Goal: Task Accomplishment & Management: Use online tool/utility

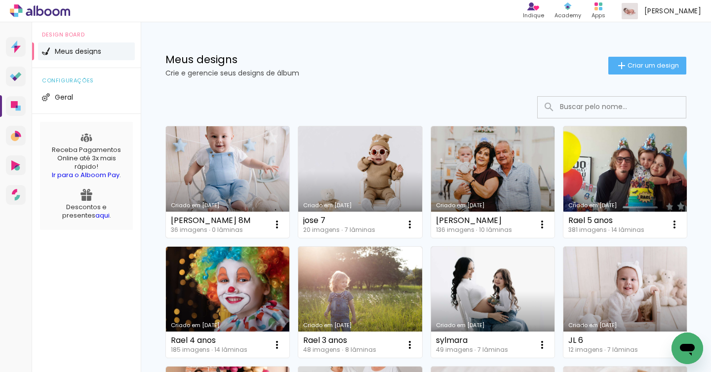
click at [236, 161] on link "Criado em [DATE]" at bounding box center [227, 182] width 123 height 112
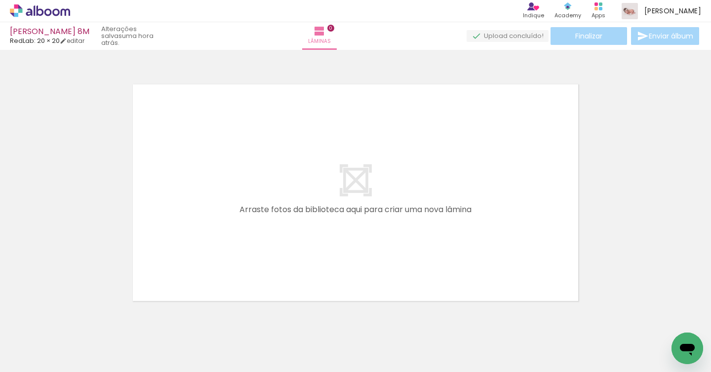
scroll to position [0, 6]
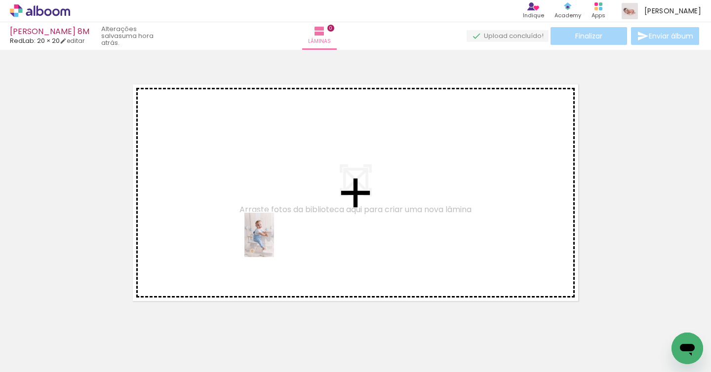
drag, startPoint x: 271, startPoint y: 340, endPoint x: 274, endPoint y: 242, distance: 97.8
click at [274, 242] on quentale-workspace at bounding box center [355, 186] width 711 height 372
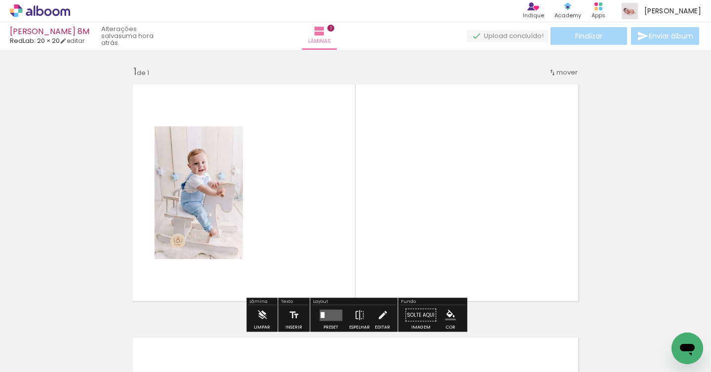
scroll to position [12, 0]
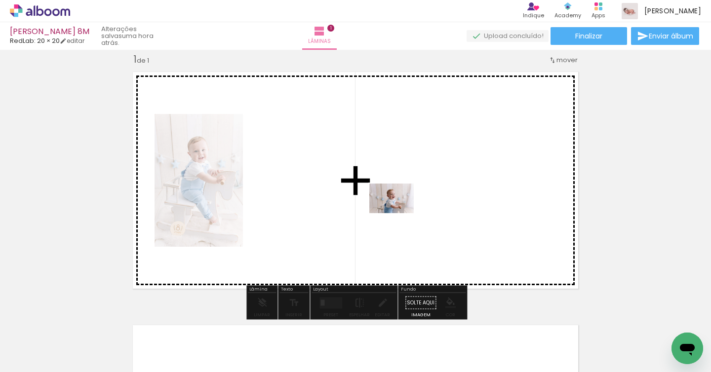
drag, startPoint x: 372, startPoint y: 346, endPoint x: 399, endPoint y: 213, distance: 135.4
click at [399, 213] on quentale-workspace at bounding box center [355, 186] width 711 height 372
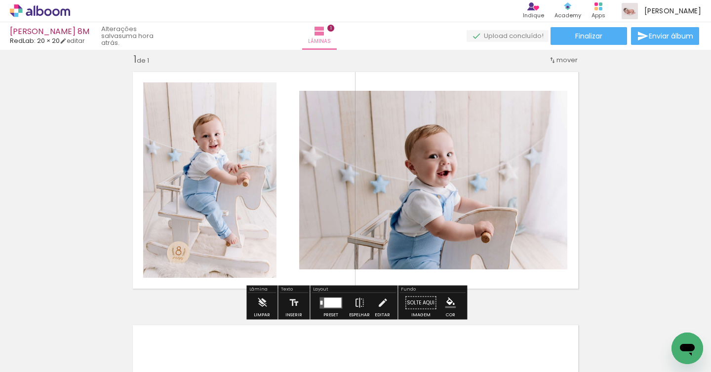
click at [337, 303] on div at bounding box center [332, 303] width 17 height 10
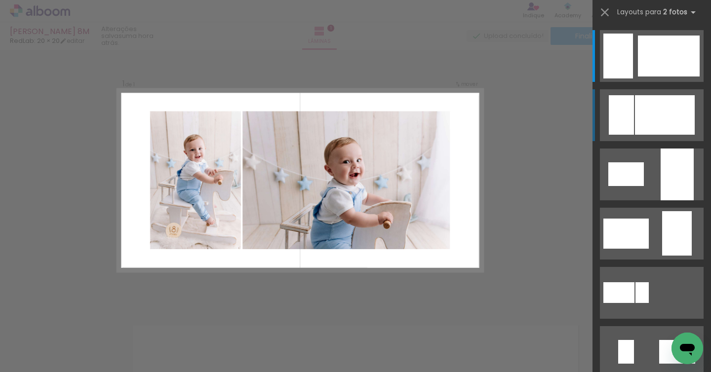
click at [654, 76] on div at bounding box center [669, 56] width 62 height 41
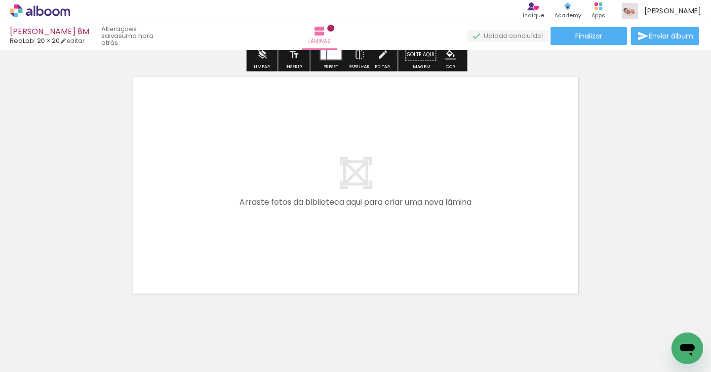
scroll to position [265, 0]
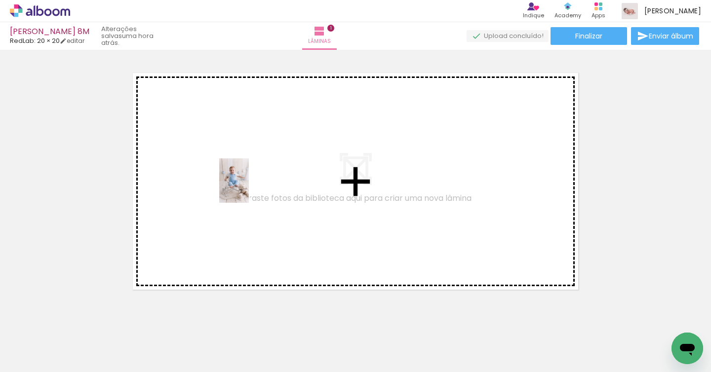
drag, startPoint x: 102, startPoint y: 339, endPoint x: 249, endPoint y: 188, distance: 210.1
click at [249, 188] on quentale-workspace at bounding box center [355, 186] width 711 height 372
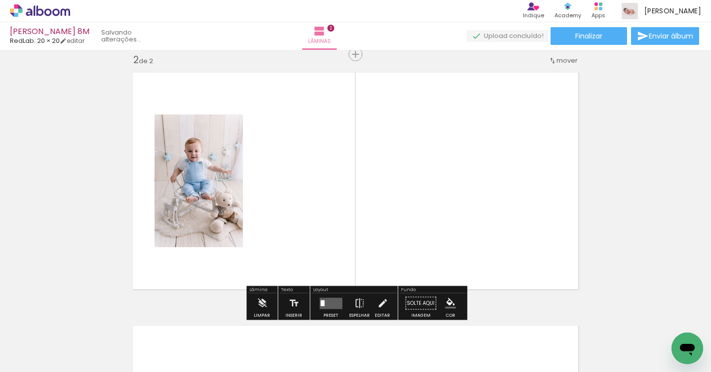
scroll to position [266, 0]
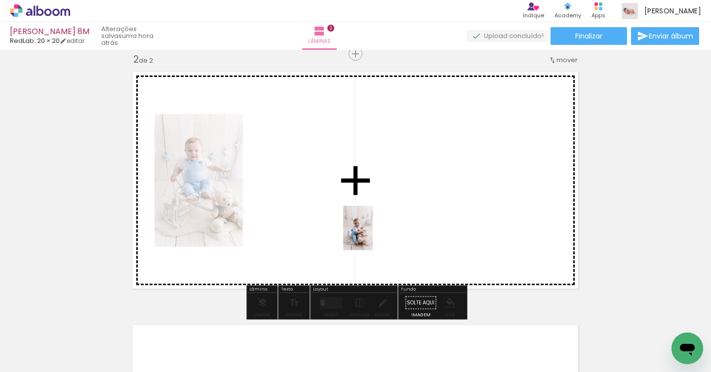
drag, startPoint x: 160, startPoint y: 334, endPoint x: 430, endPoint y: 221, distance: 292.0
click at [430, 221] on quentale-workspace at bounding box center [355, 186] width 711 height 372
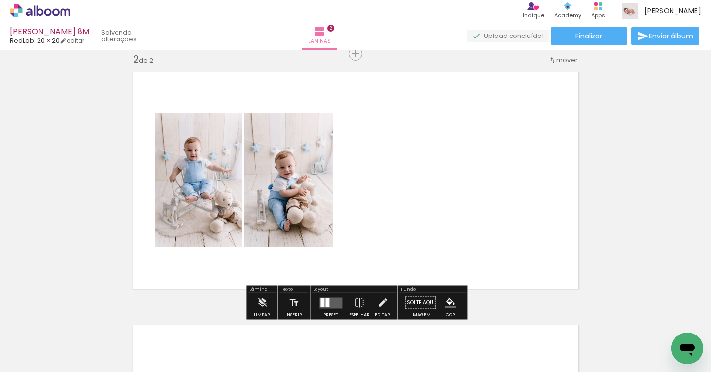
click at [335, 302] on quentale-layouter at bounding box center [330, 302] width 23 height 11
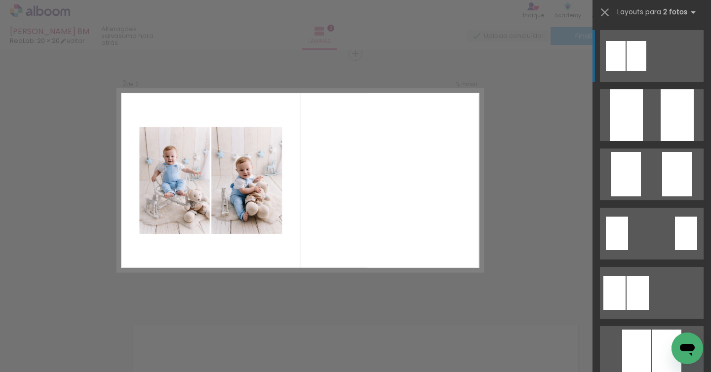
click at [364, 219] on quentale-layouter at bounding box center [300, 180] width 366 height 183
click at [322, 245] on quentale-layouter at bounding box center [300, 180] width 366 height 183
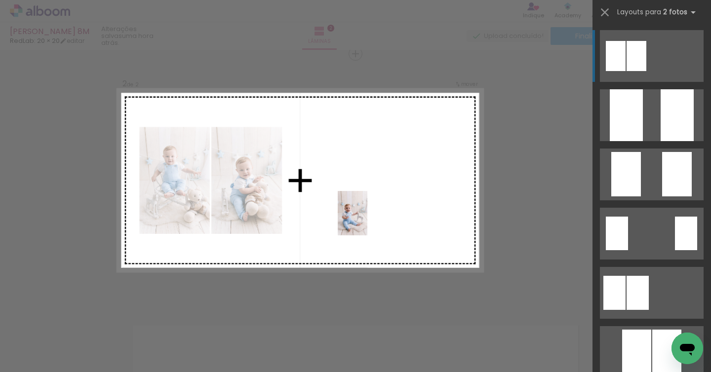
drag, startPoint x: 200, startPoint y: 339, endPoint x: 367, endPoint y: 221, distance: 205.0
click at [367, 221] on quentale-workspace at bounding box center [355, 186] width 711 height 372
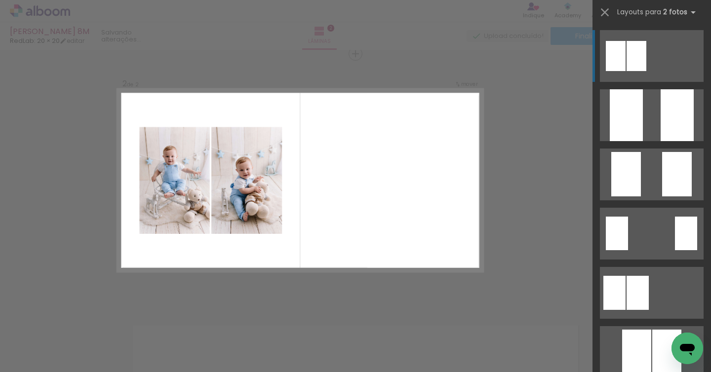
click at [556, 172] on div "Confirmar Cancelar" at bounding box center [355, 175] width 711 height 783
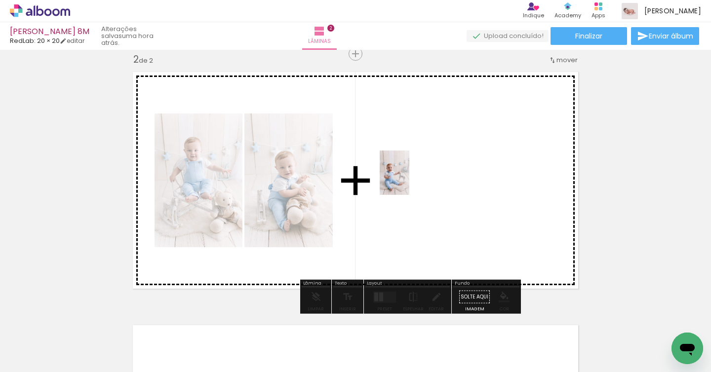
drag, startPoint x: 197, startPoint y: 350, endPoint x: 409, endPoint y: 180, distance: 271.8
click at [409, 180] on quentale-workspace at bounding box center [355, 186] width 711 height 372
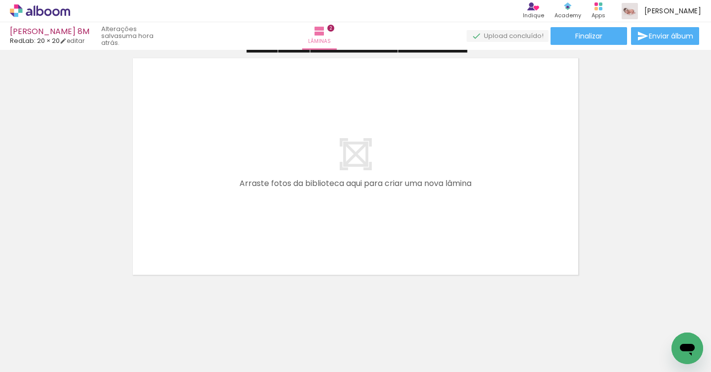
scroll to position [537, 0]
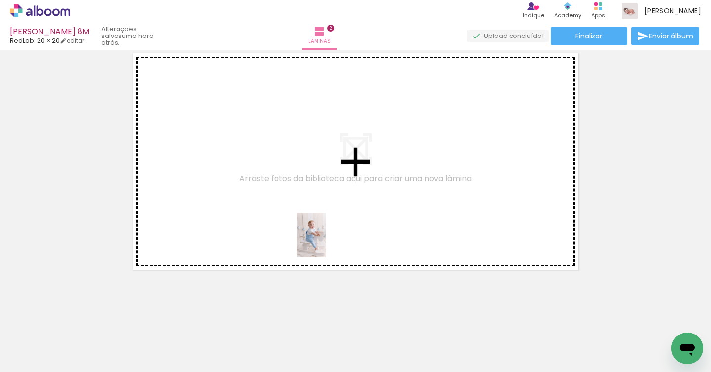
drag, startPoint x: 326, startPoint y: 353, endPoint x: 326, endPoint y: 235, distance: 118.0
click at [326, 235] on quentale-workspace at bounding box center [355, 186] width 711 height 372
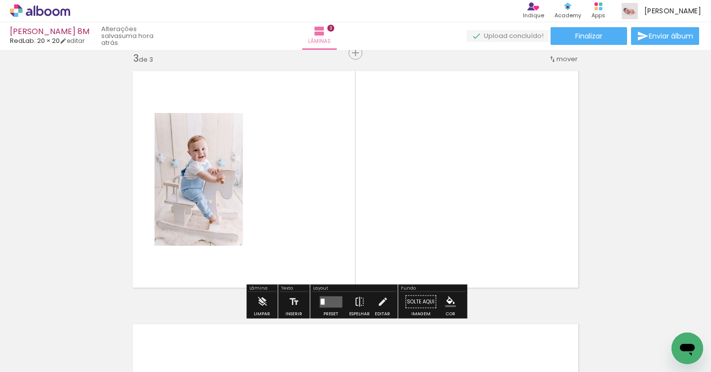
scroll to position [519, 0]
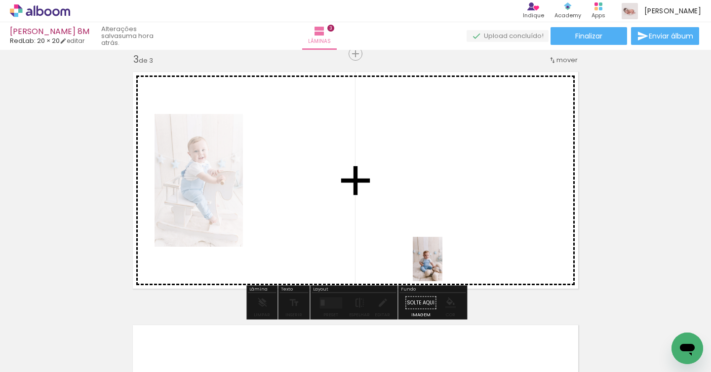
drag, startPoint x: 440, startPoint y: 359, endPoint x: 443, endPoint y: 256, distance: 102.7
click at [443, 256] on quentale-workspace at bounding box center [355, 186] width 711 height 372
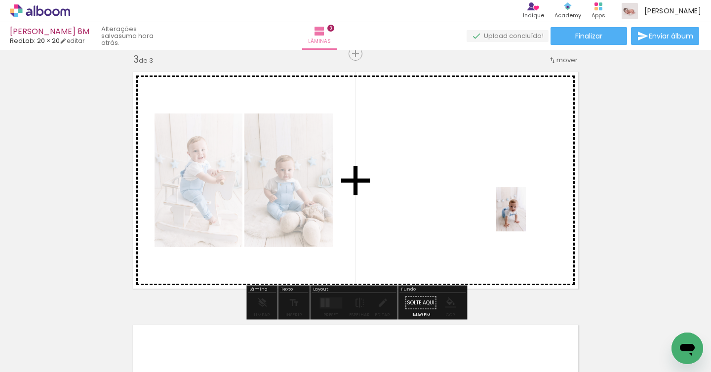
click at [525, 217] on quentale-workspace at bounding box center [355, 186] width 711 height 372
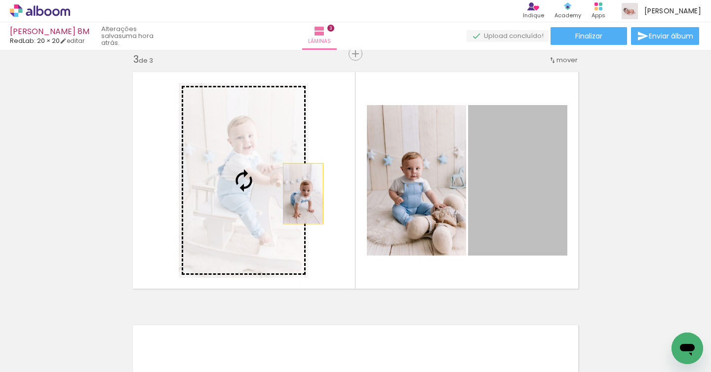
drag, startPoint x: 543, startPoint y: 201, endPoint x: 277, endPoint y: 200, distance: 265.5
click at [0, 0] on slot at bounding box center [0, 0] width 0 height 0
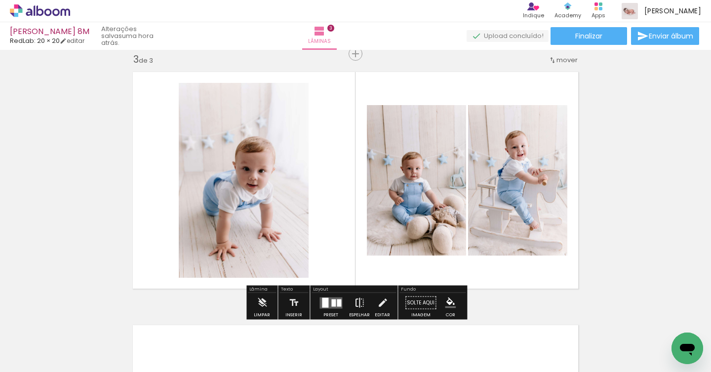
click at [358, 299] on iron-icon at bounding box center [359, 303] width 11 height 20
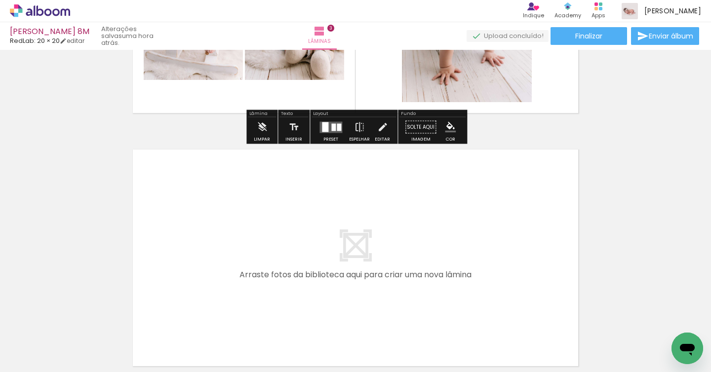
scroll to position [791, 0]
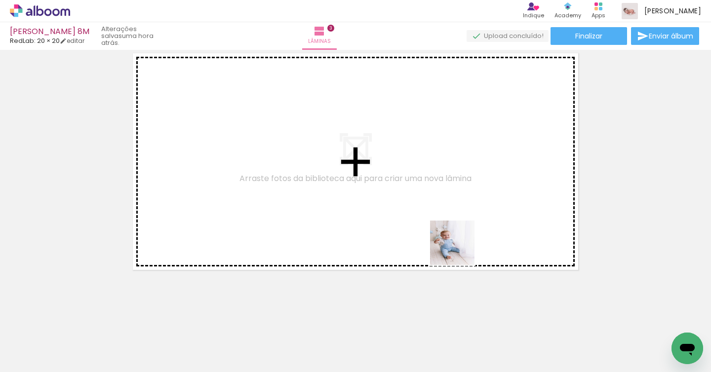
drag, startPoint x: 491, startPoint y: 331, endPoint x: 427, endPoint y: 183, distance: 161.6
click at [427, 183] on quentale-workspace at bounding box center [355, 186] width 711 height 372
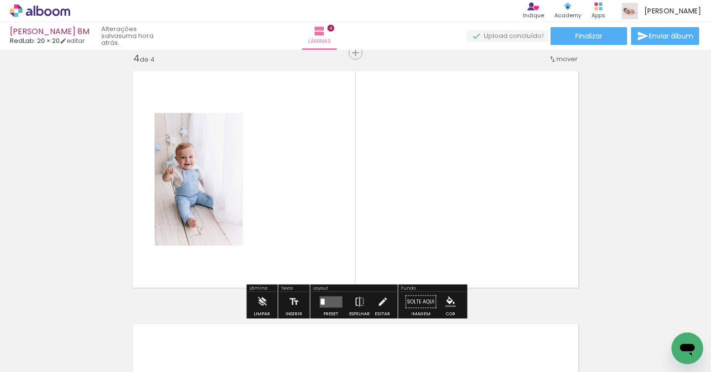
scroll to position [772, 0]
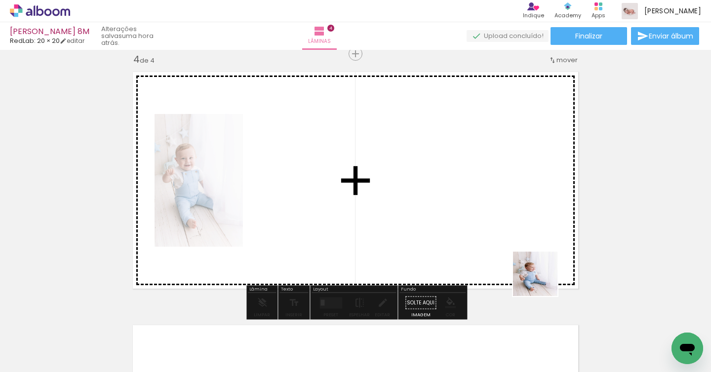
drag, startPoint x: 542, startPoint y: 337, endPoint x: 427, endPoint y: 282, distance: 127.6
click at [533, 208] on quentale-workspace at bounding box center [355, 186] width 711 height 372
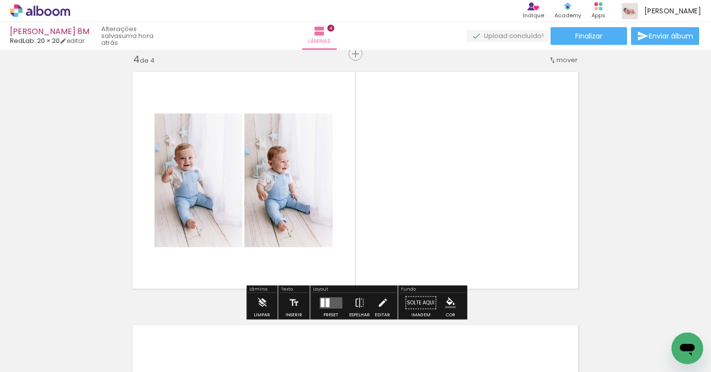
click at [325, 304] on div at bounding box center [327, 302] width 4 height 9
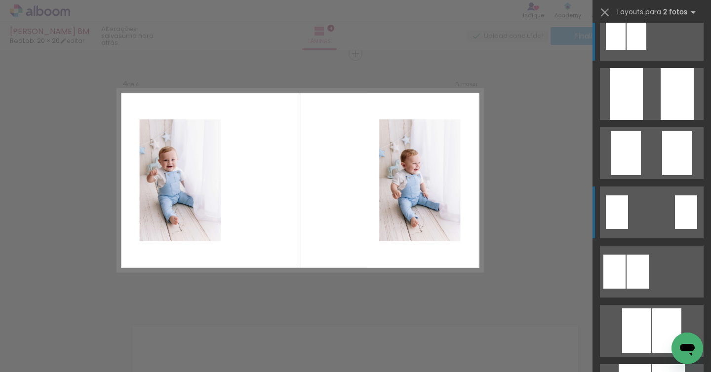
scroll to position [38, 0]
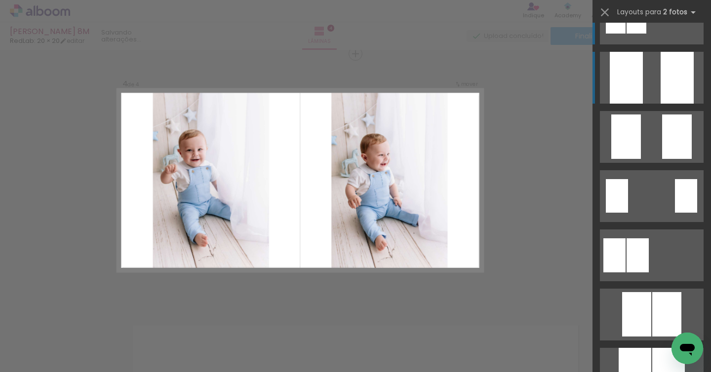
click at [659, 44] on quentale-layouter at bounding box center [652, 19] width 104 height 52
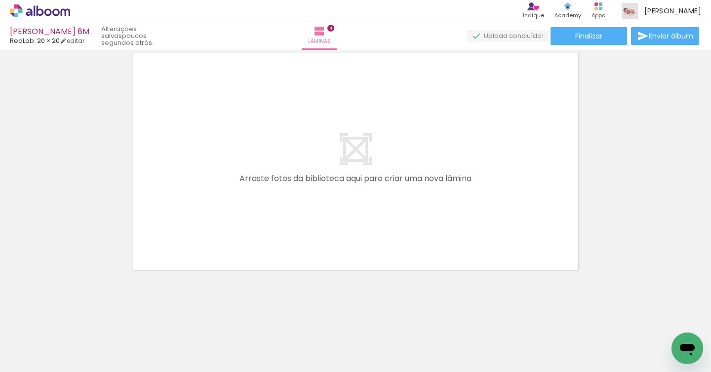
scroll to position [0, 458]
click at [284, 372] on html "link( href="../../bower_components/polymer/polymer.html" rel="import" ) picture…" at bounding box center [355, 186] width 711 height 372
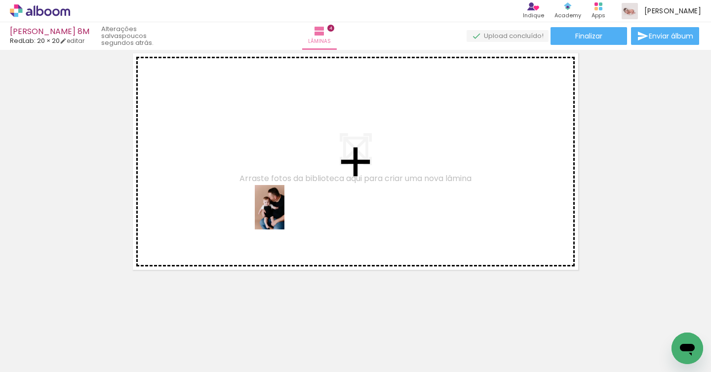
drag, startPoint x: 259, startPoint y: 343, endPoint x: 291, endPoint y: 212, distance: 135.1
click at [285, 202] on quentale-workspace at bounding box center [355, 186] width 711 height 372
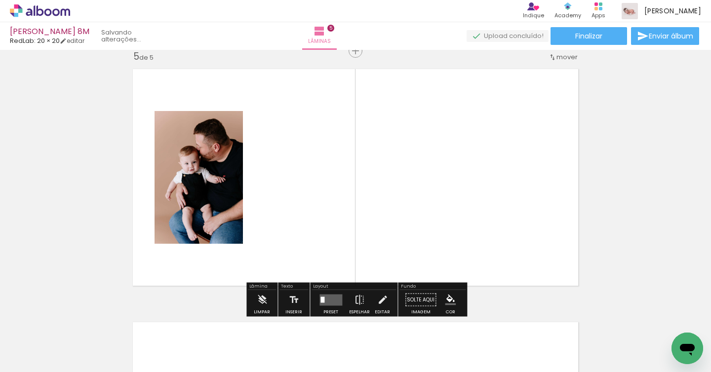
scroll to position [1025, 0]
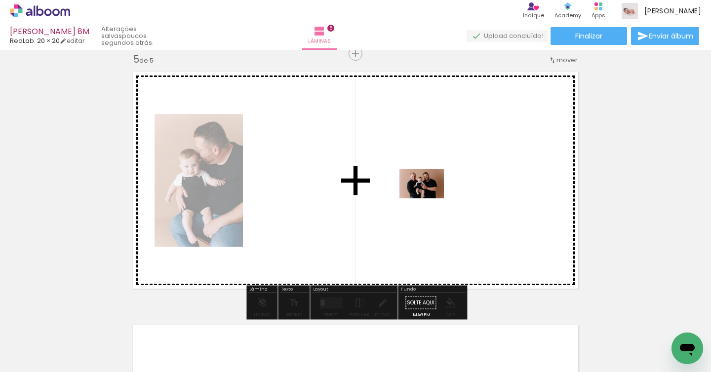
drag, startPoint x: 429, startPoint y: 343, endPoint x: 429, endPoint y: 198, distance: 144.6
click at [429, 198] on quentale-workspace at bounding box center [355, 186] width 711 height 372
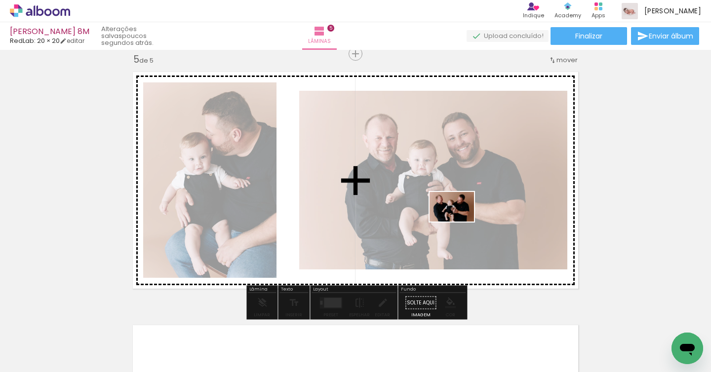
drag, startPoint x: 474, startPoint y: 329, endPoint x: 459, endPoint y: 222, distance: 108.6
click at [459, 222] on quentale-workspace at bounding box center [355, 186] width 711 height 372
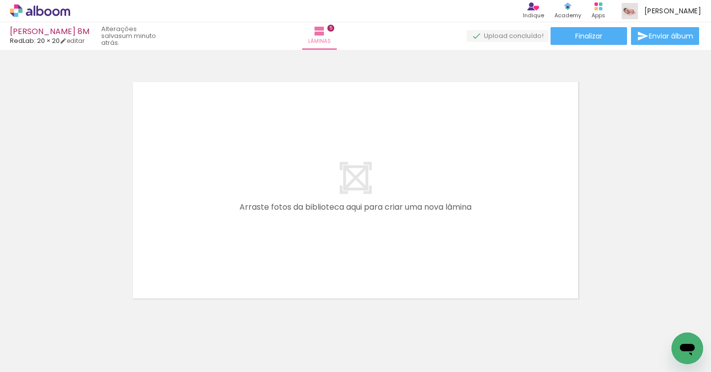
scroll to position [0, 774]
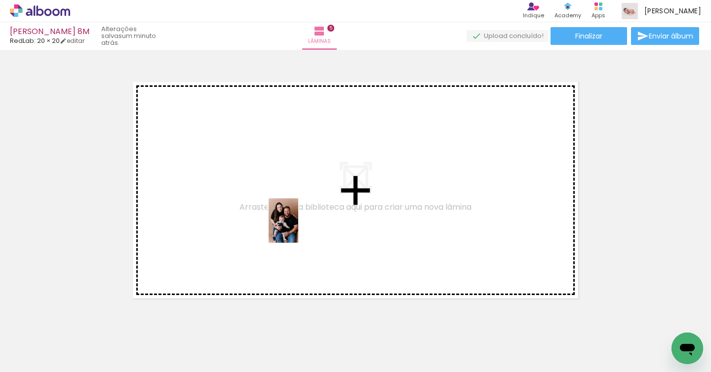
drag, startPoint x: 375, startPoint y: 344, endPoint x: 297, endPoint y: 227, distance: 140.6
click at [297, 227] on quentale-workspace at bounding box center [355, 186] width 711 height 372
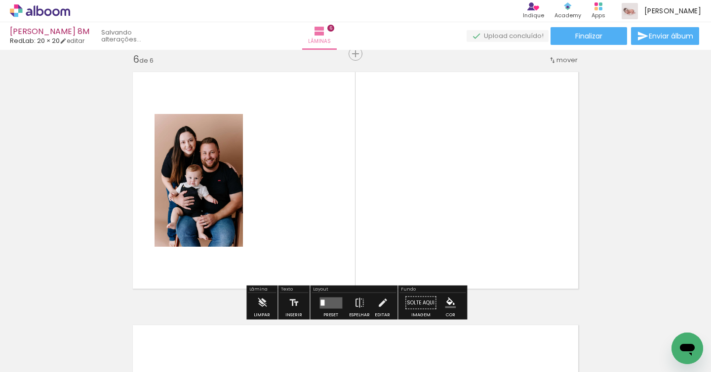
scroll to position [1278, 0]
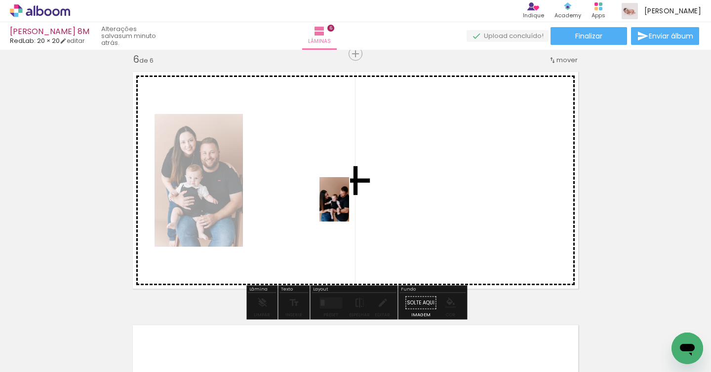
drag, startPoint x: 439, startPoint y: 349, endPoint x: 361, endPoint y: 208, distance: 161.3
click at [346, 203] on quentale-workspace at bounding box center [355, 186] width 711 height 372
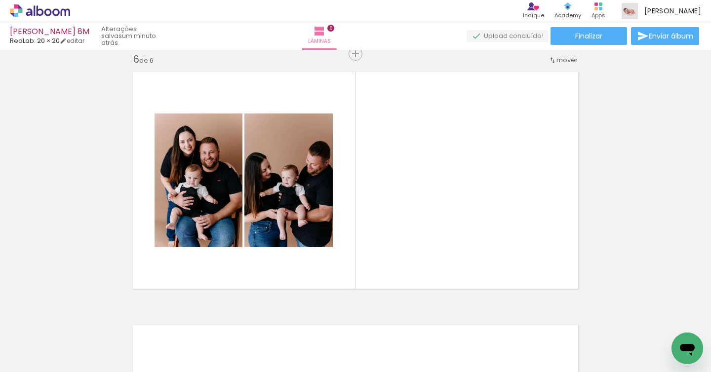
scroll to position [0, 1092]
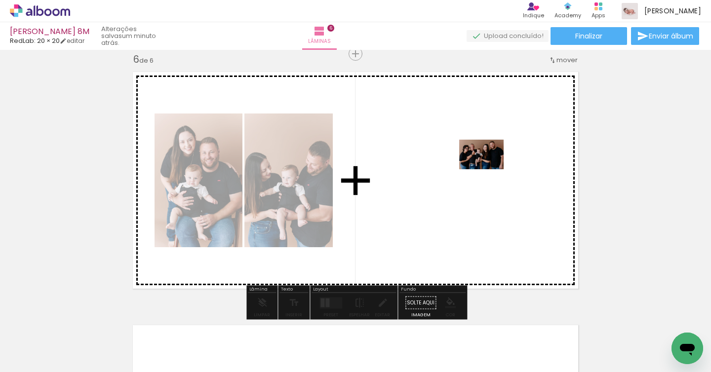
drag, startPoint x: 469, startPoint y: 341, endPoint x: 489, endPoint y: 169, distance: 172.8
click at [489, 169] on quentale-workspace at bounding box center [355, 186] width 711 height 372
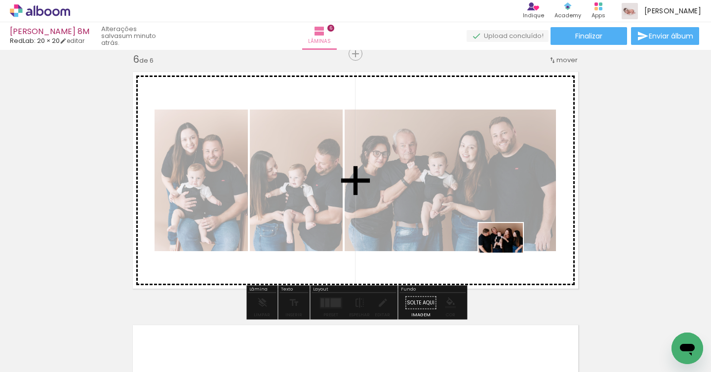
drag, startPoint x: 562, startPoint y: 345, endPoint x: 506, endPoint y: 251, distance: 109.7
click at [506, 251] on quentale-workspace at bounding box center [355, 186] width 711 height 372
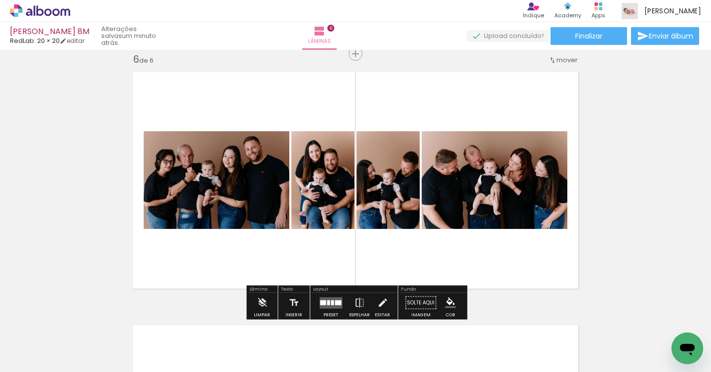
click at [326, 300] on quentale-layouter at bounding box center [330, 302] width 23 height 11
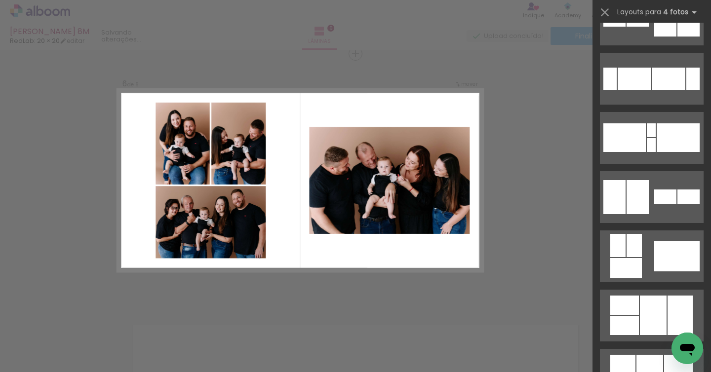
scroll to position [306, 0]
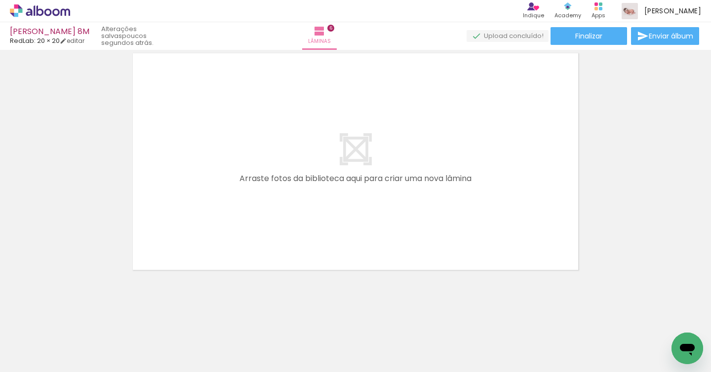
scroll to position [0, 1363]
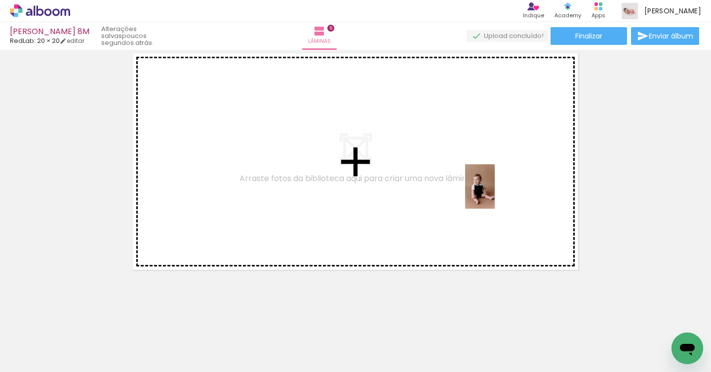
drag, startPoint x: 670, startPoint y: 334, endPoint x: 575, endPoint y: 254, distance: 124.3
click at [488, 190] on quentale-workspace at bounding box center [355, 186] width 711 height 372
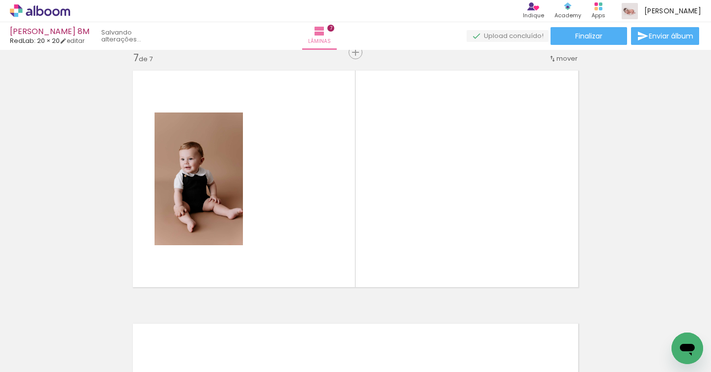
scroll to position [1531, 0]
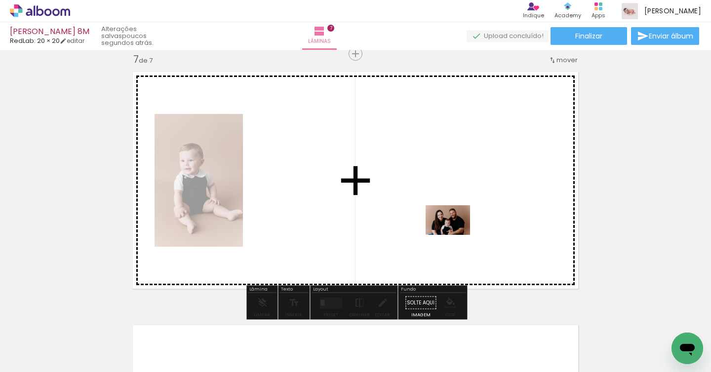
drag, startPoint x: 615, startPoint y: 344, endPoint x: 452, endPoint y: 233, distance: 198.2
click at [452, 233] on quentale-workspace at bounding box center [355, 186] width 711 height 372
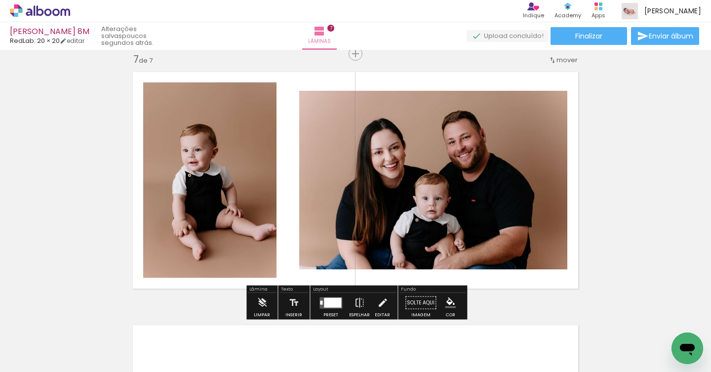
click at [327, 300] on div at bounding box center [332, 303] width 17 height 10
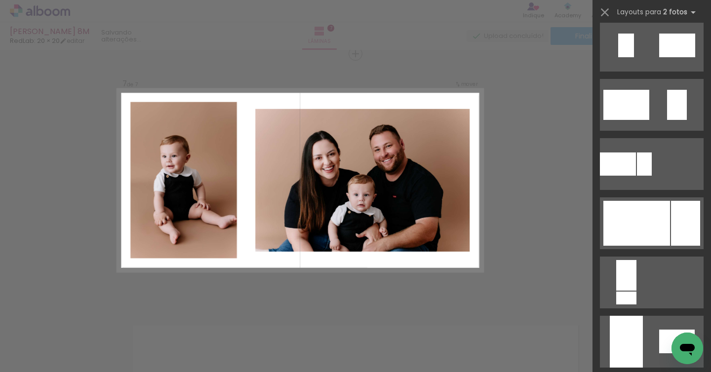
scroll to position [0, 0]
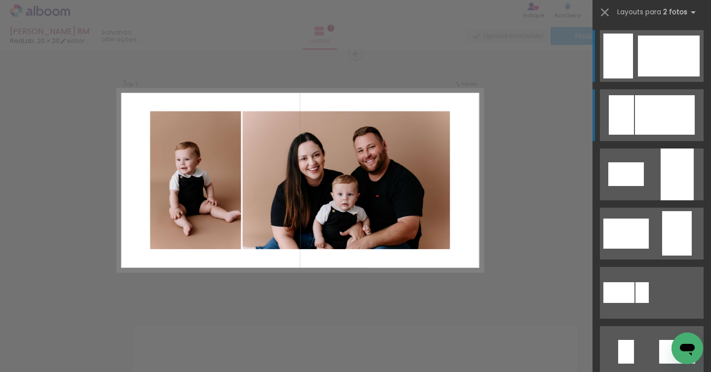
click at [657, 121] on div at bounding box center [665, 114] width 60 height 39
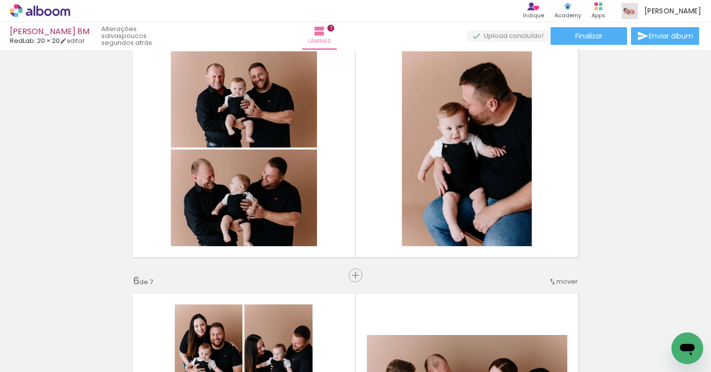
scroll to position [0, 812]
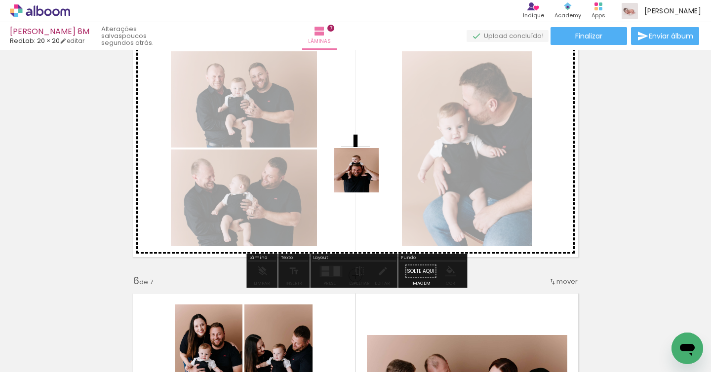
drag, startPoint x: 274, startPoint y: 338, endPoint x: 372, endPoint y: 165, distance: 197.8
click at [372, 165] on quentale-workspace at bounding box center [355, 186] width 711 height 372
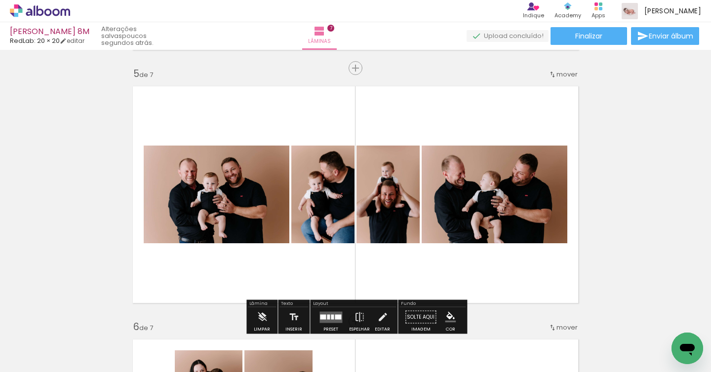
scroll to position [1043, 0]
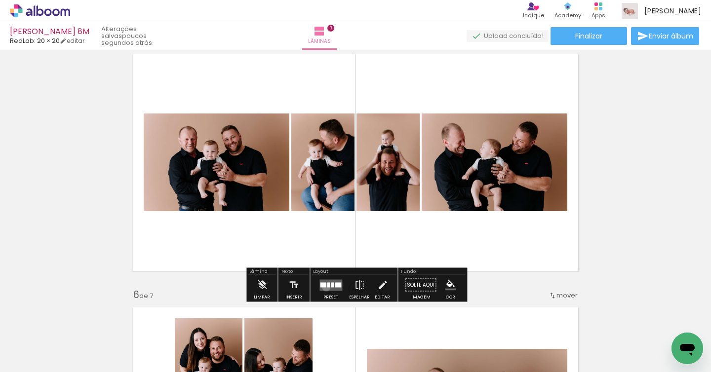
click at [324, 287] on quentale-layouter at bounding box center [330, 284] width 23 height 11
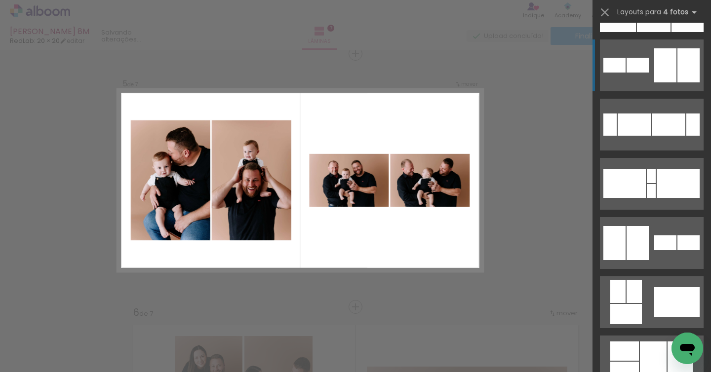
scroll to position [214, 0]
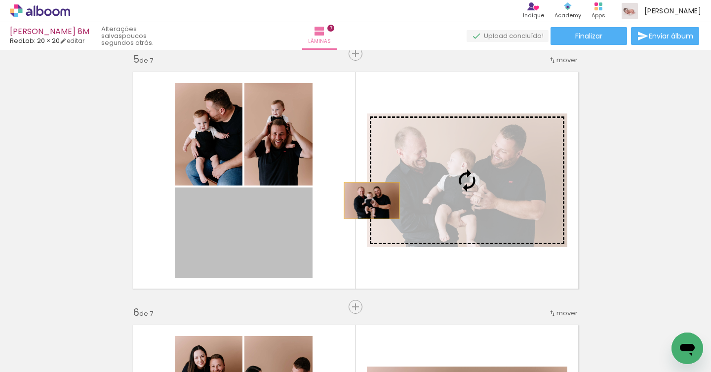
drag, startPoint x: 224, startPoint y: 247, endPoint x: 378, endPoint y: 200, distance: 160.5
click at [0, 0] on slot at bounding box center [0, 0] width 0 height 0
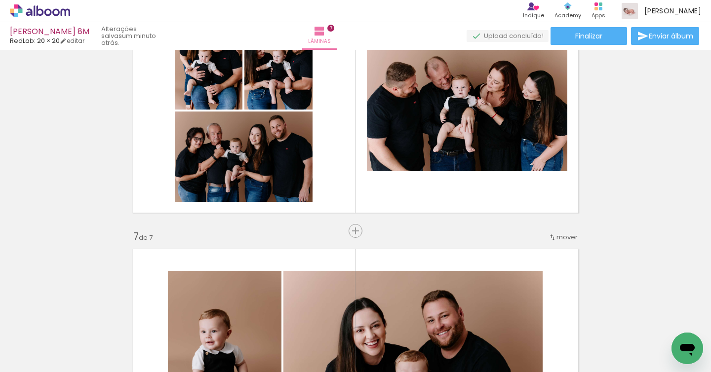
scroll to position [1338, 0]
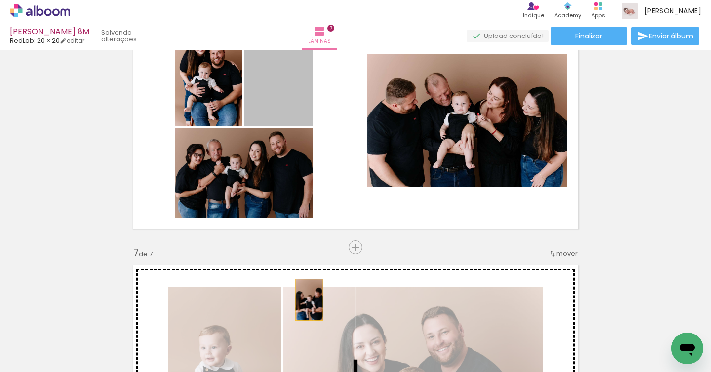
drag, startPoint x: 288, startPoint y: 91, endPoint x: 309, endPoint y: 300, distance: 209.3
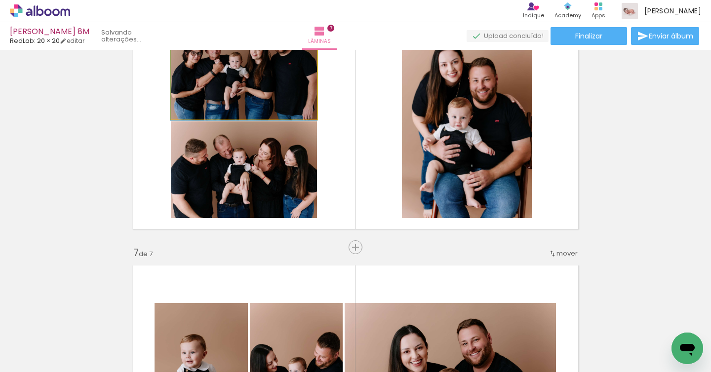
drag, startPoint x: 219, startPoint y: 86, endPoint x: 227, endPoint y: 73, distance: 16.2
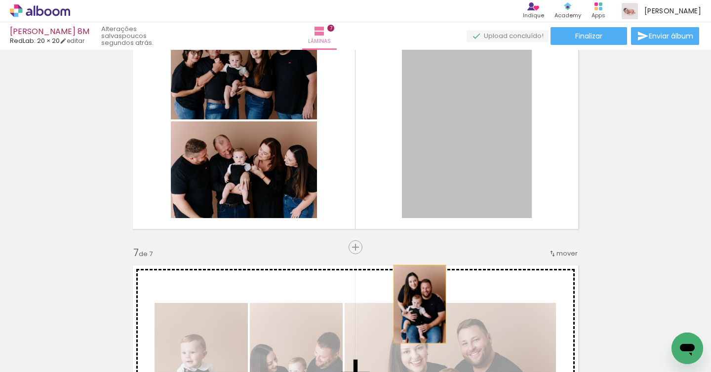
drag, startPoint x: 492, startPoint y: 126, endPoint x: 420, endPoint y: 304, distance: 192.4
